Goal: Transaction & Acquisition: Obtain resource

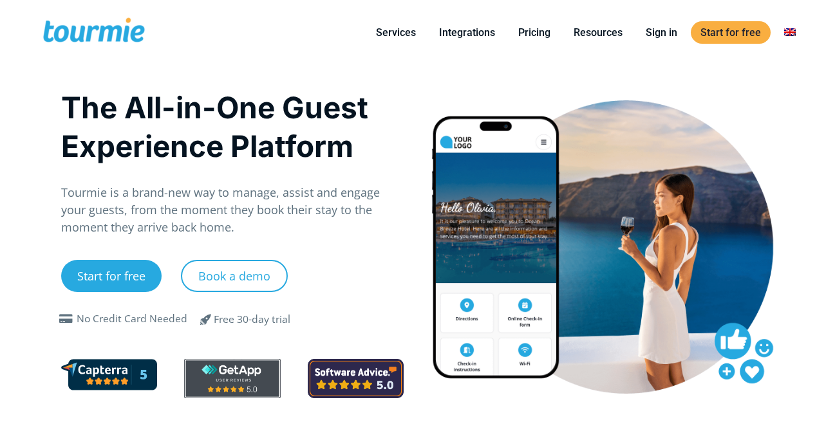
click at [790, 34] on link at bounding box center [789, 32] width 31 height 16
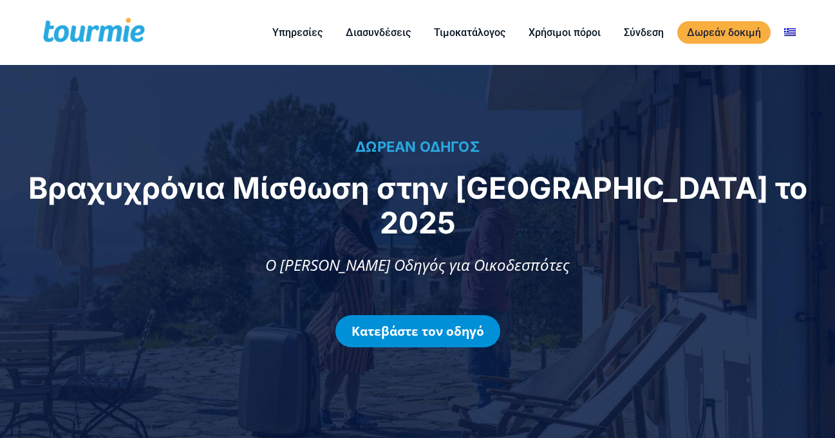
click at [427, 319] on link "Κατεβάστε τον οδηγό" at bounding box center [417, 331] width 165 height 32
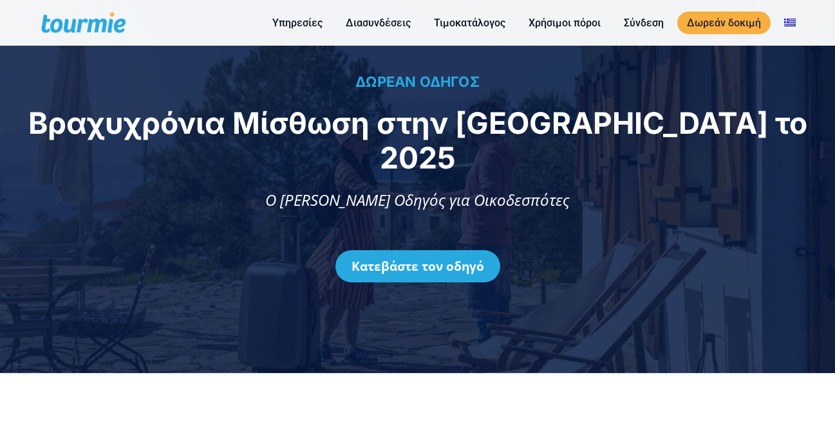
scroll to position [909, 0]
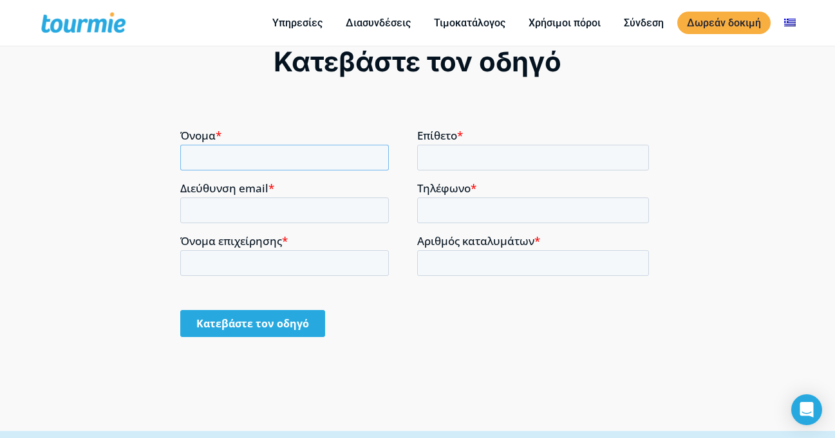
click at [244, 158] on input "Όνομα *" at bounding box center [284, 157] width 209 height 26
type input "ΔΗΜΗΤΡΙΟΣ"
click at [420, 151] on input "Επίθετο *" at bounding box center [533, 157] width 232 height 26
type input "ΚΑΒΒΑΔΙΑΣ"
click at [275, 207] on input "Διεύθυνση email *" at bounding box center [284, 210] width 209 height 26
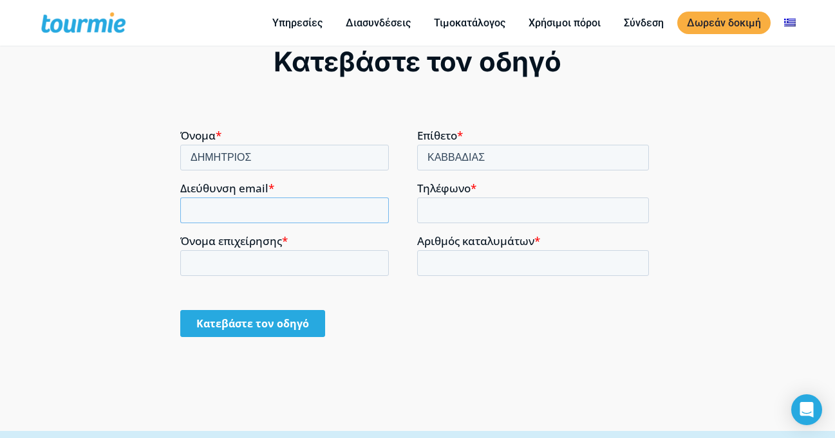
type input "dimikavvadias@yahoo.gr"
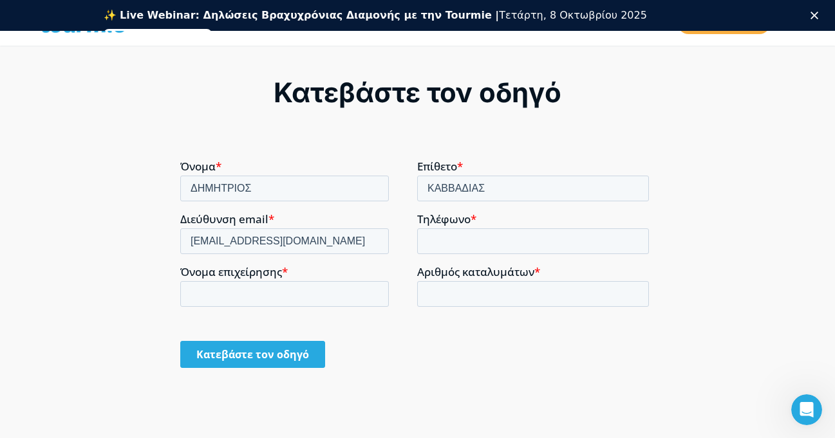
scroll to position [0, 0]
click at [429, 202] on fieldset "Όνομα * ΔΗΜΗΤΡΙΟΣ Επίθετο * ΚΑΒΒΑΔΙΑΣ" at bounding box center [417, 186] width 474 height 53
click at [429, 243] on input "Τηλέφωνο *" at bounding box center [533, 241] width 232 height 26
click at [212, 29] on link "Εγγραφείτε δωρεάν" at bounding box center [158, 36] width 109 height 15
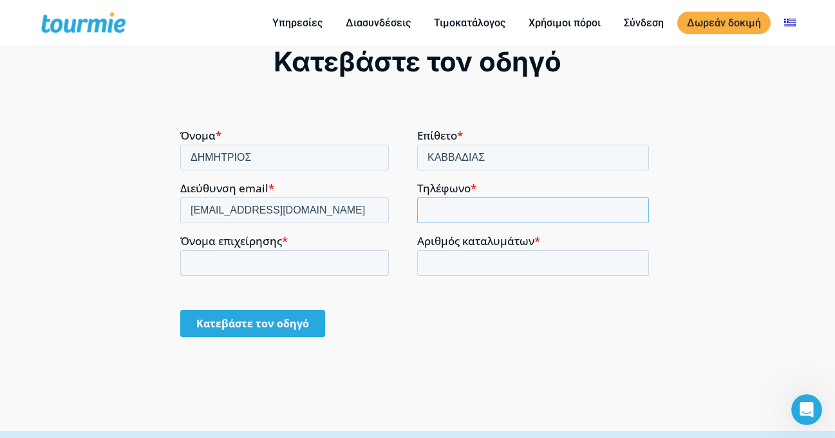
click at [431, 213] on input "Τηλέφωνο *" at bounding box center [533, 210] width 232 height 26
type input "6972428077"
click at [286, 264] on input "Όνομα επιχείρησης *" at bounding box center [284, 263] width 209 height 26
type input "MILTOS AND KATE HOUSE"
click at [450, 267] on input "Αριθμός καταλυμάτων *" at bounding box center [533, 263] width 232 height 26
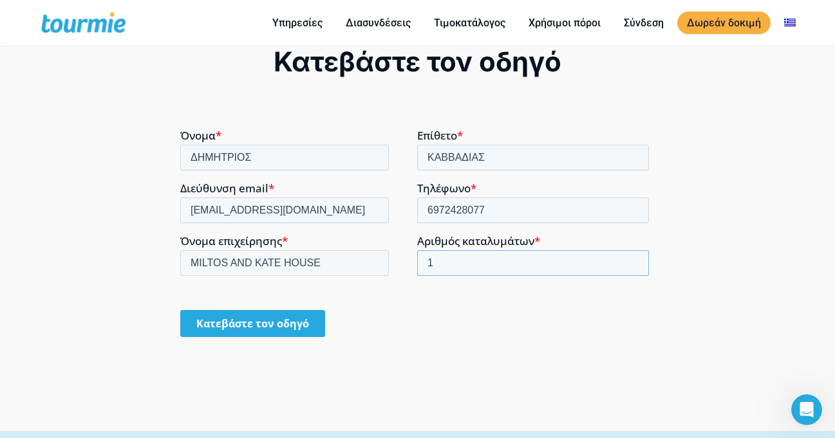
click at [633, 261] on input "1" at bounding box center [533, 263] width 232 height 26
type input "2"
click at [633, 261] on input "2" at bounding box center [533, 263] width 232 height 26
click at [264, 329] on input "Κατεβάστε τον οδηγό" at bounding box center [252, 323] width 145 height 27
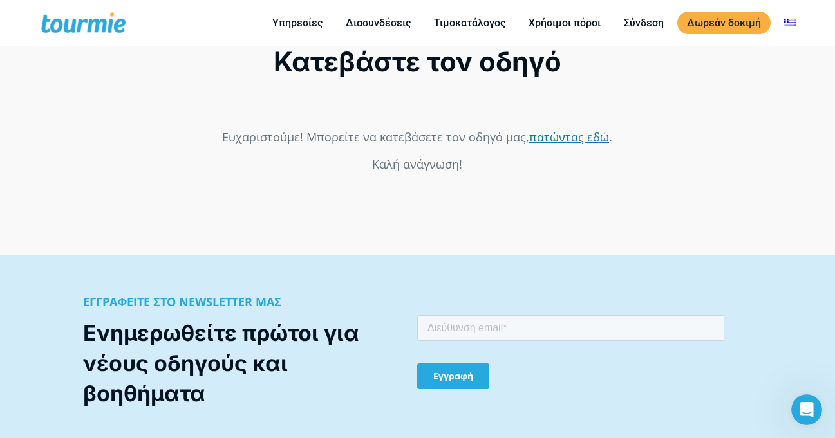
click at [561, 137] on link "πατώντας εδώ" at bounding box center [569, 136] width 80 height 15
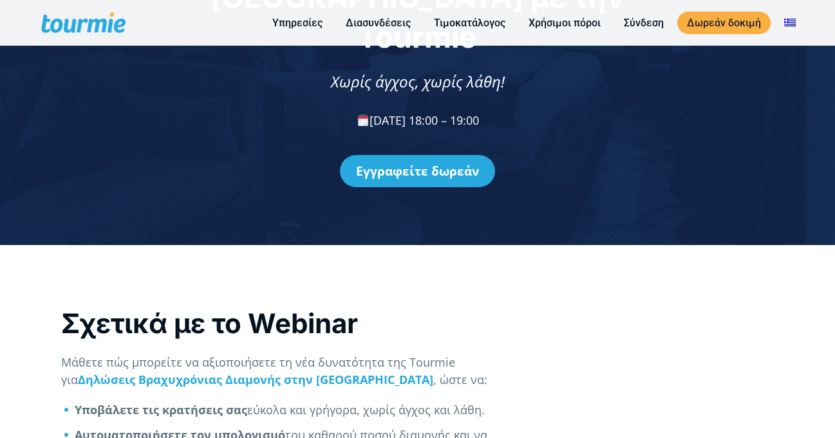
scroll to position [193, 0]
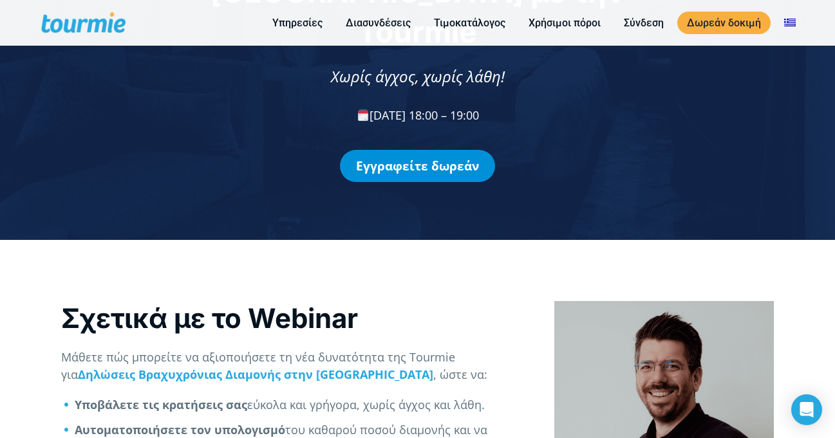
click at [429, 150] on link "Εγγραφείτε δωρεάν" at bounding box center [417, 166] width 155 height 32
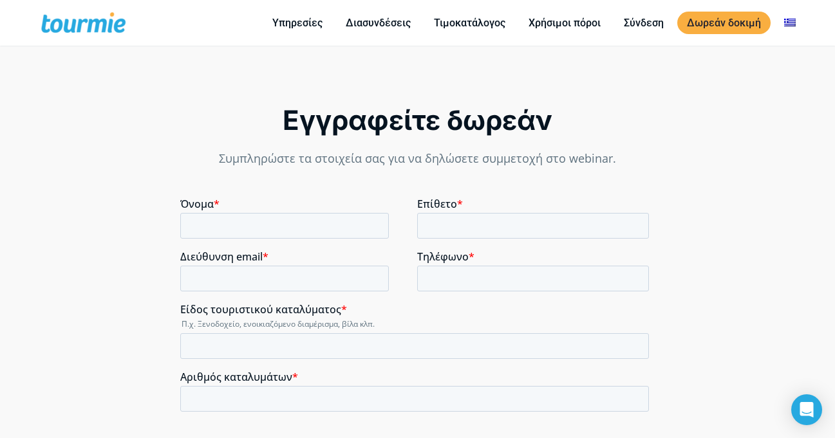
scroll to position [874, 0]
click at [235, 233] on input "Όνομα *" at bounding box center [284, 225] width 209 height 26
type input "ΔΗΜΗΤΡΙΟΣ"
click at [424, 217] on input "Επίθετο *" at bounding box center [533, 225] width 232 height 26
type input "ΚΑΒΒΑΔΙΑΣ"
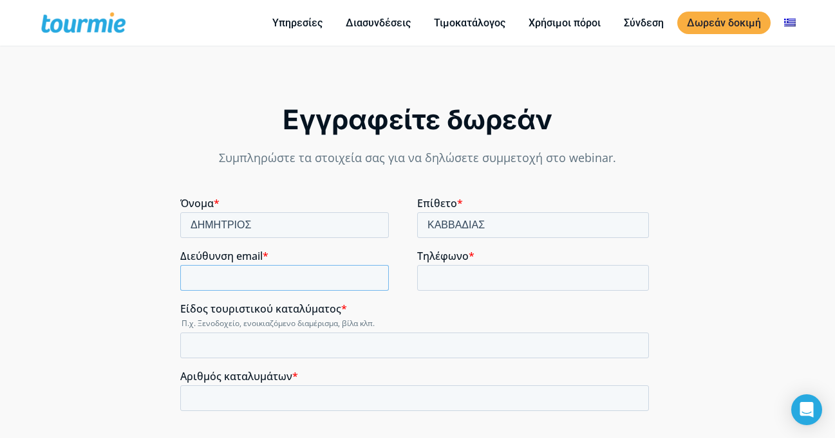
click at [322, 283] on input "Διεύθυνση email *" at bounding box center [284, 278] width 209 height 26
type input "[EMAIL_ADDRESS][DOMAIN_NAME]"
click at [448, 275] on input "Τηλέφωνο *" at bounding box center [533, 278] width 232 height 26
type input "6972428077"
click at [243, 352] on input "Είδος τουριστικού καταλύματος *" at bounding box center [414, 346] width 469 height 26
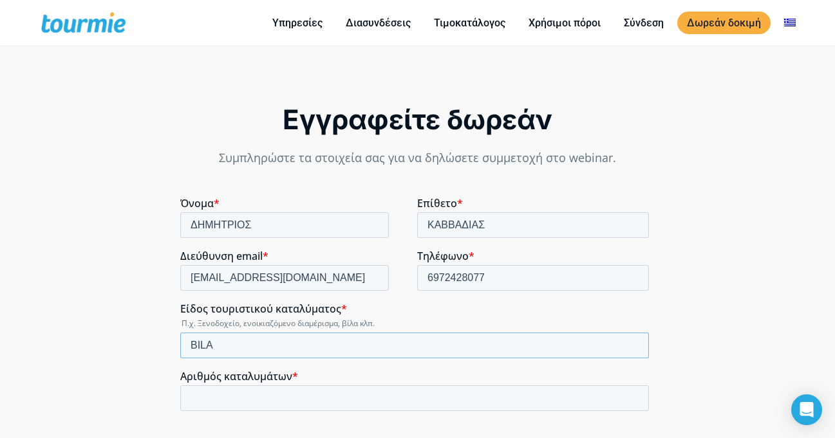
type input "BILA"
click at [205, 395] on input "Αριθμός καταλυμάτων *" at bounding box center [414, 399] width 469 height 26
type input "2"
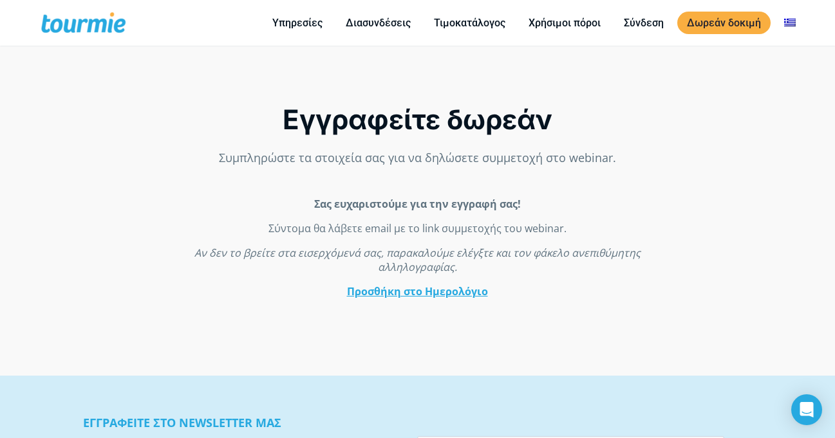
click at [422, 292] on link "Προσθήκη στο Ημερολόγιο" at bounding box center [417, 292] width 141 height 14
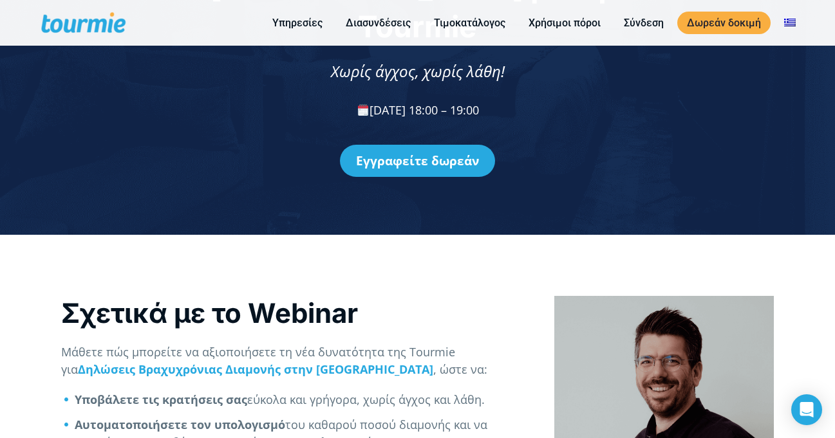
scroll to position [198, 0]
